Goal: Check status: Check status

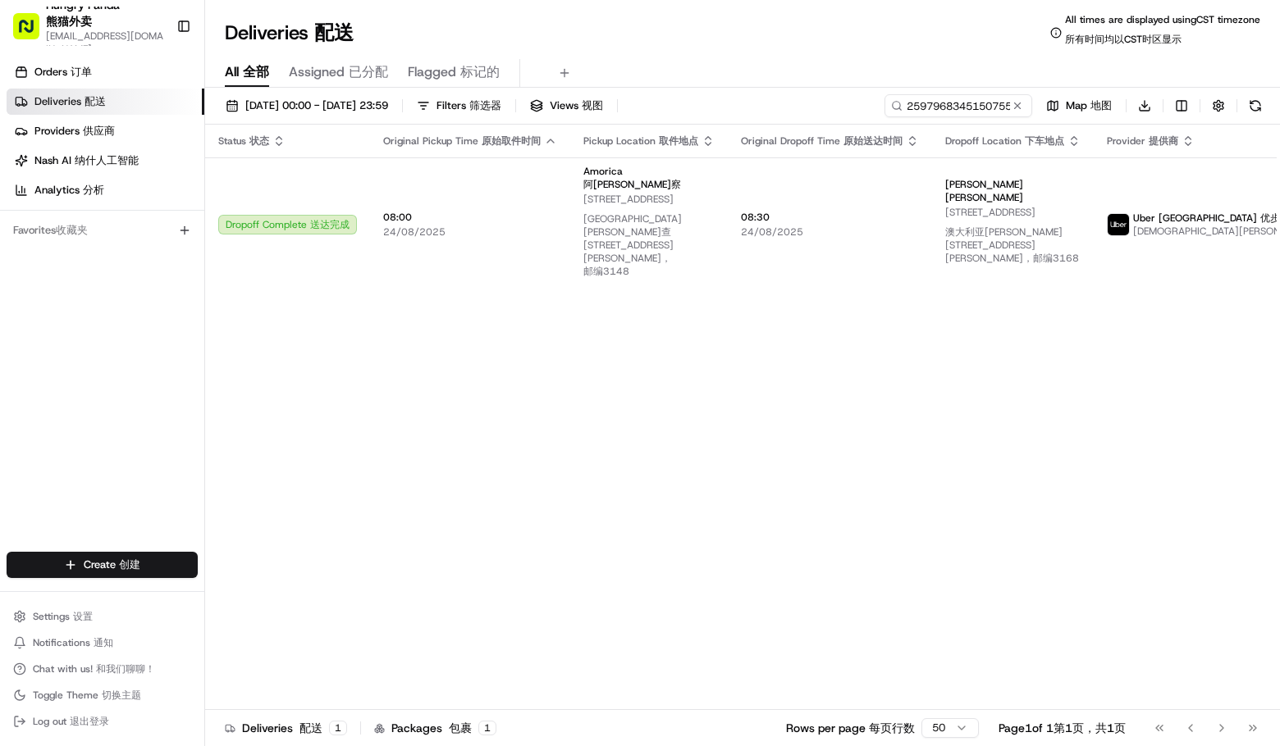
click at [1018, 103] on button at bounding box center [1017, 106] width 16 height 16
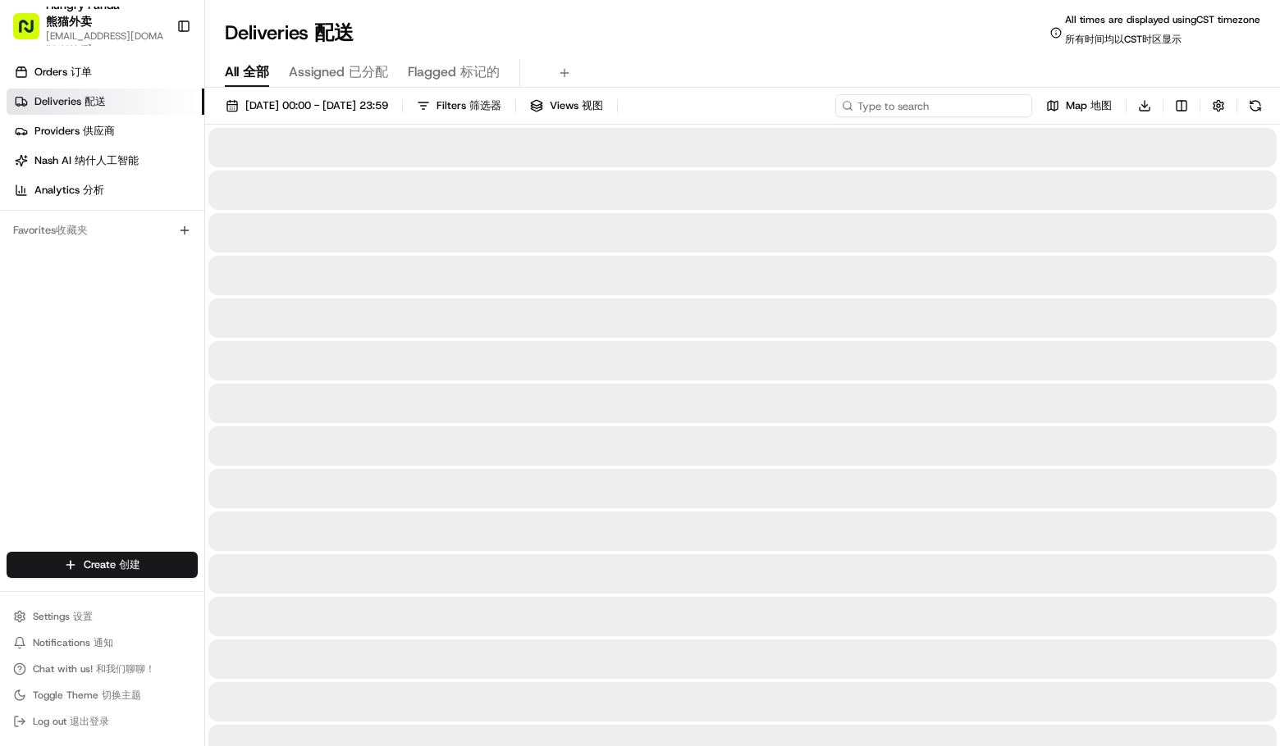
click at [945, 104] on input at bounding box center [933, 105] width 197 height 23
paste input "6401010676450754071043"
type input "6401010676450754071043"
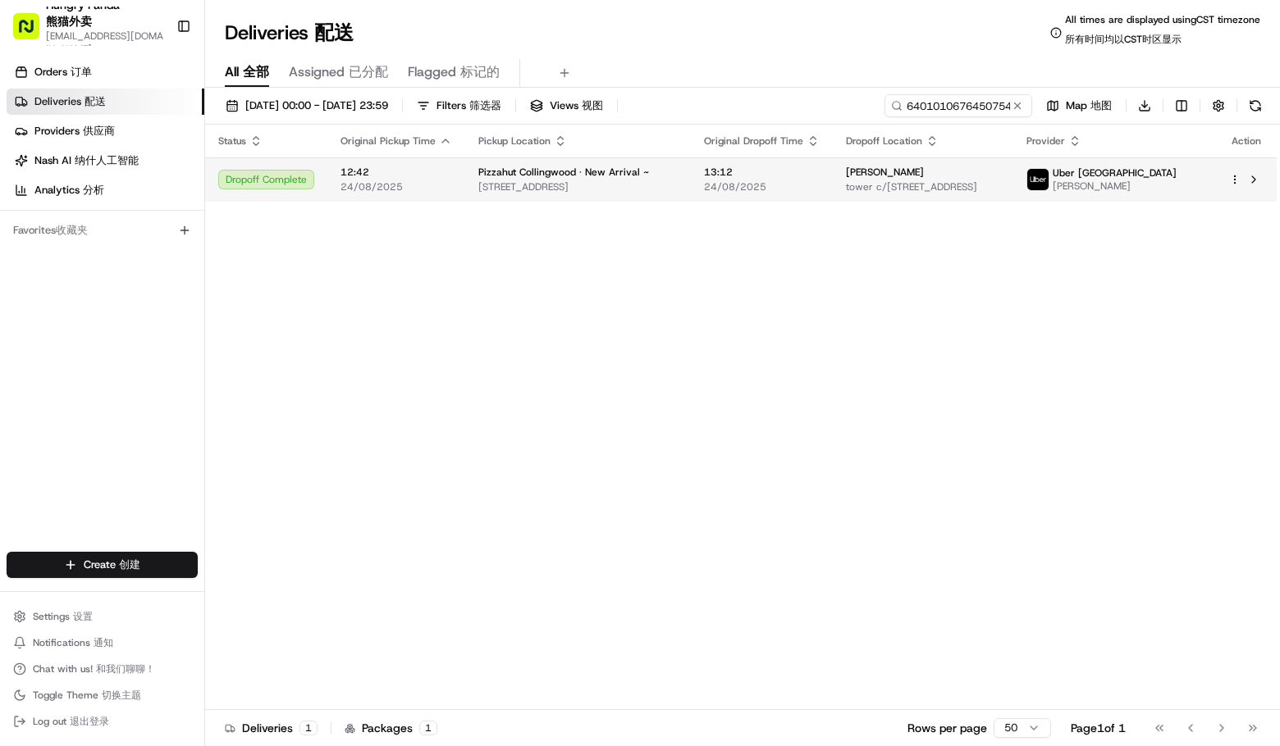
click at [1169, 180] on span "[PERSON_NAME]" at bounding box center [1114, 186] width 124 height 13
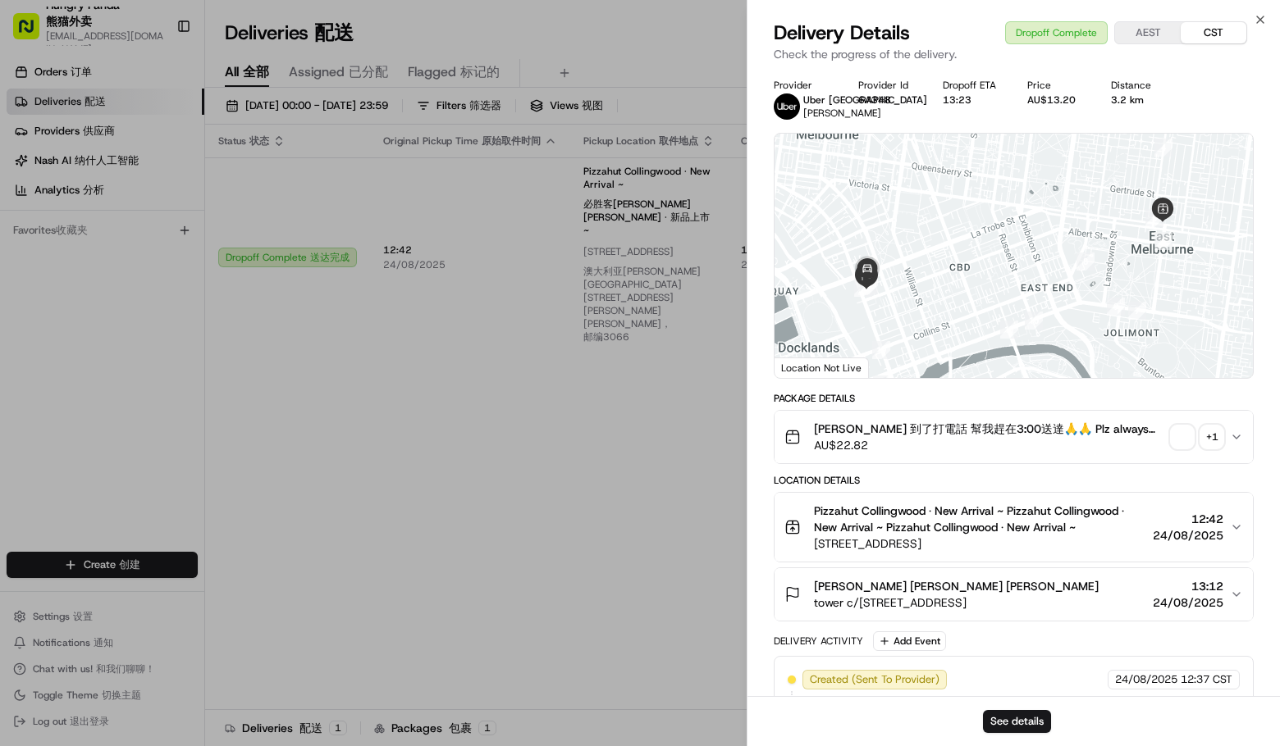
click at [1207, 428] on div "+ 1" at bounding box center [1211, 437] width 23 height 23
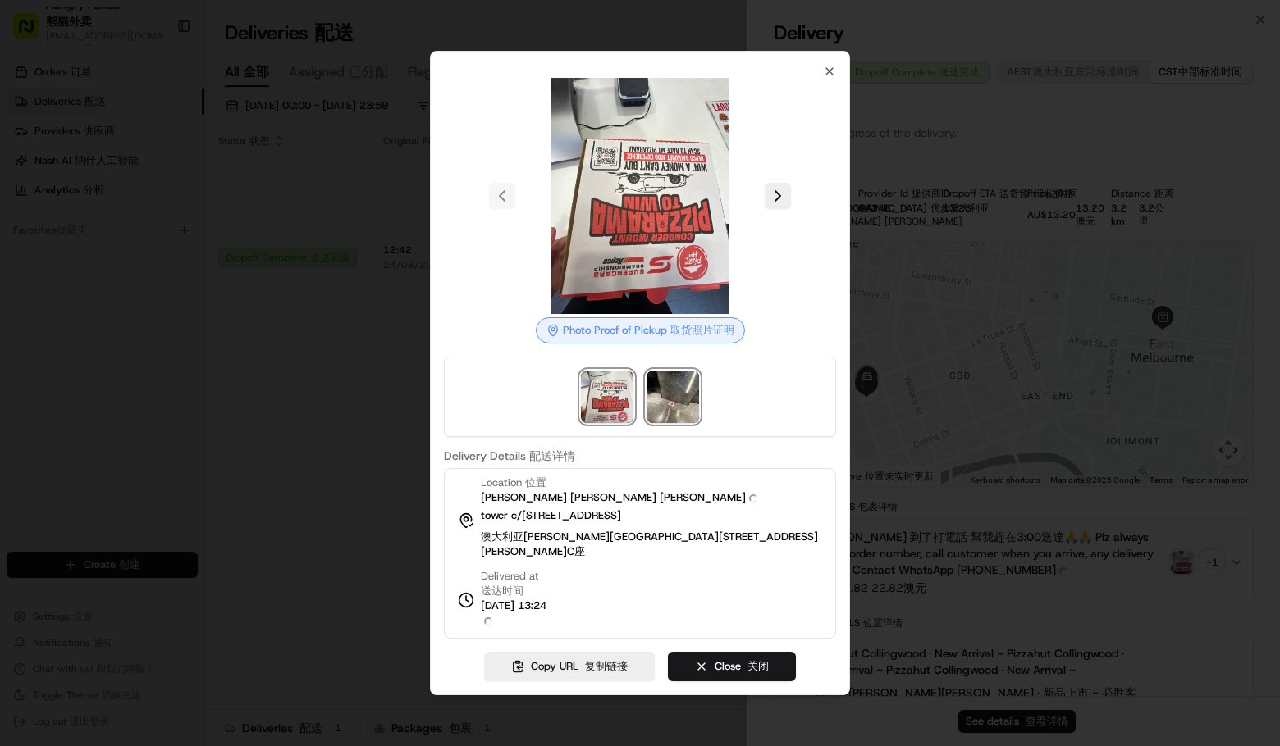
click at [688, 423] on img at bounding box center [672, 397] width 52 height 52
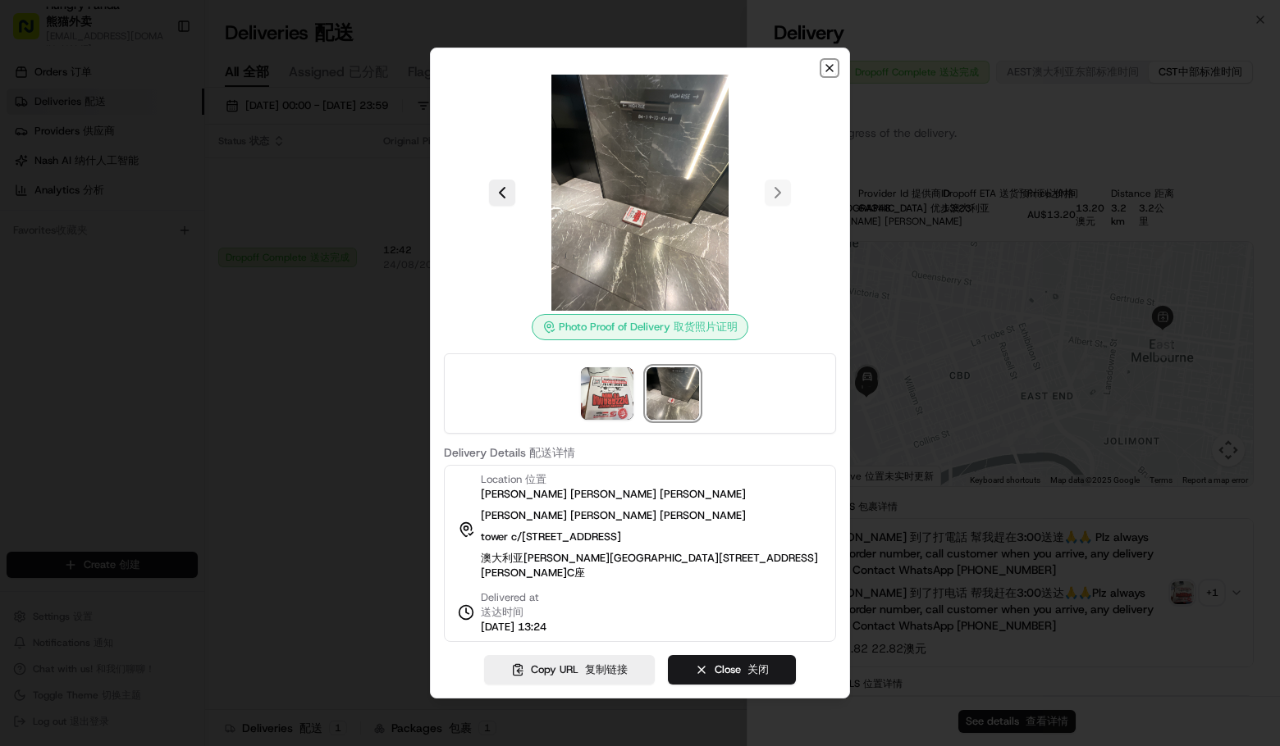
click at [828, 66] on icon "button" at bounding box center [829, 68] width 13 height 13
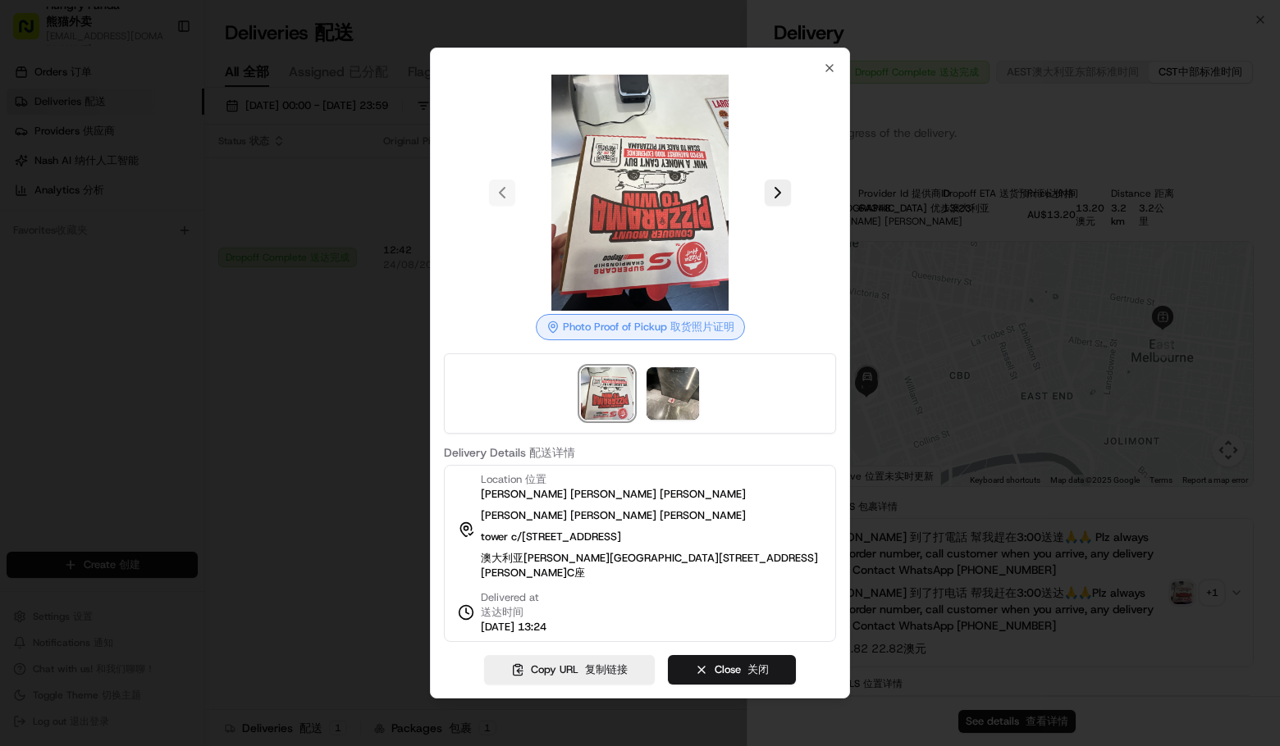
click at [458, 335] on div at bounding box center [640, 373] width 1280 height 746
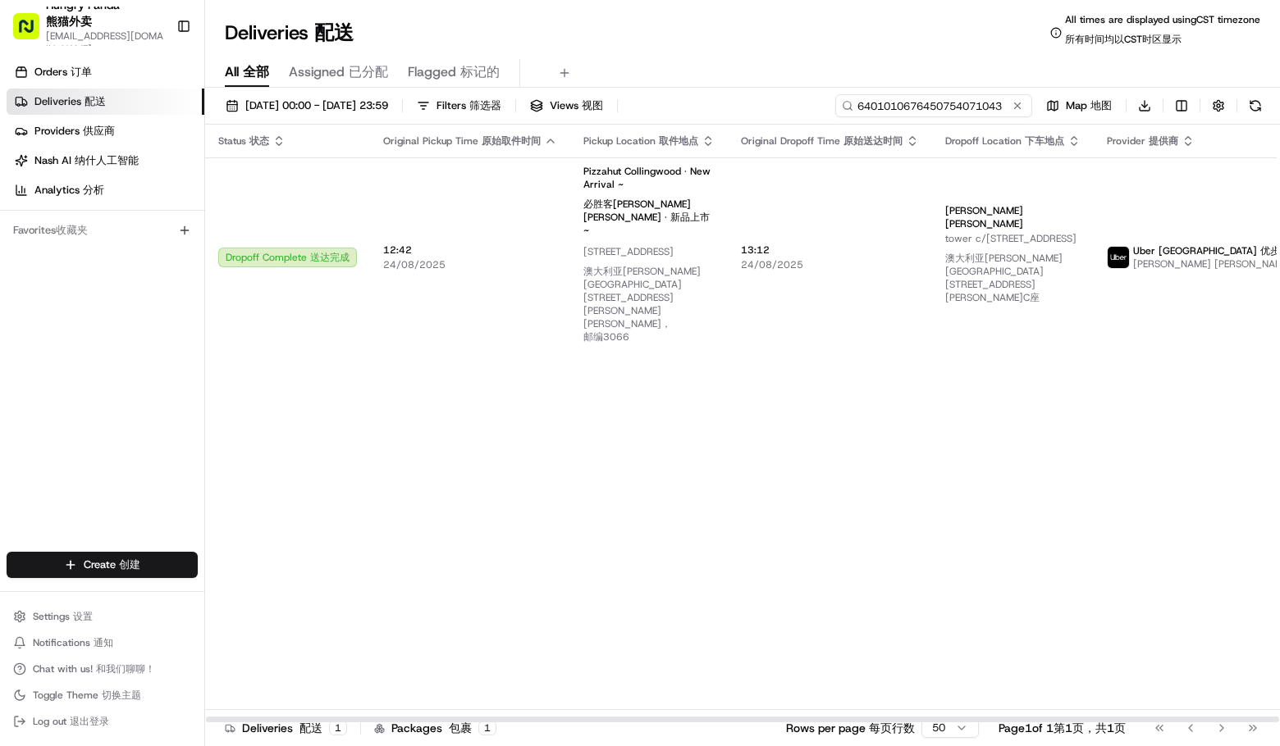
click at [984, 95] on input "6401010676450754071043" at bounding box center [933, 105] width 197 height 23
drag, startPoint x: 1028, startPoint y: 428, endPoint x: 888, endPoint y: 371, distance: 150.8
click at [1028, 428] on div "Status Status 状态 Original Pickup Time Original Pickup Time 原始取件时间 Pickup Locati…" at bounding box center [806, 424] width 1202 height 599
